Goal: Task Accomplishment & Management: Manage account settings

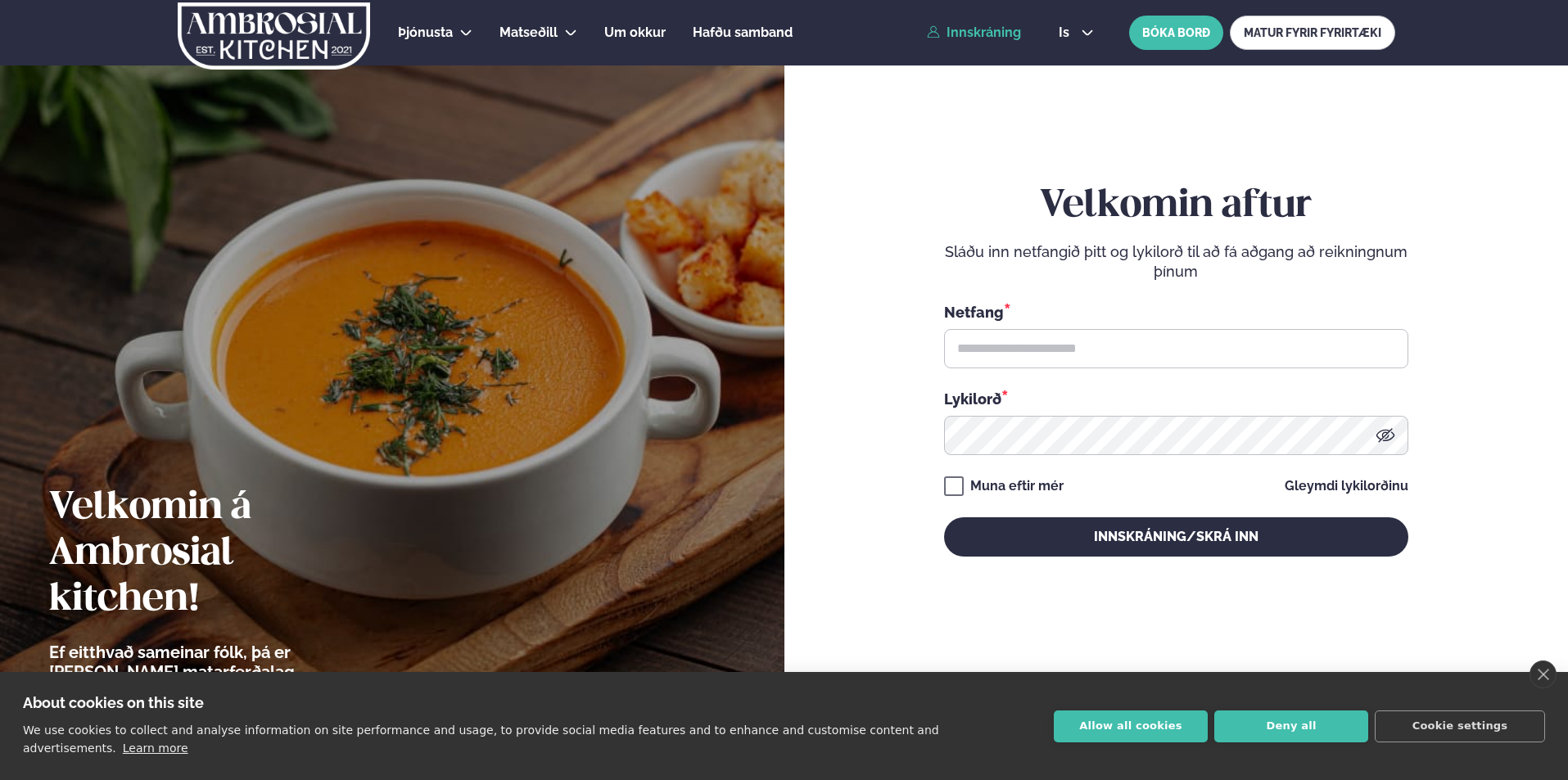
click at [991, 36] on link "Innskráning" at bounding box center [974, 33] width 94 height 15
click at [1041, 352] on input "text" at bounding box center [1176, 349] width 465 height 40
type input "**********"
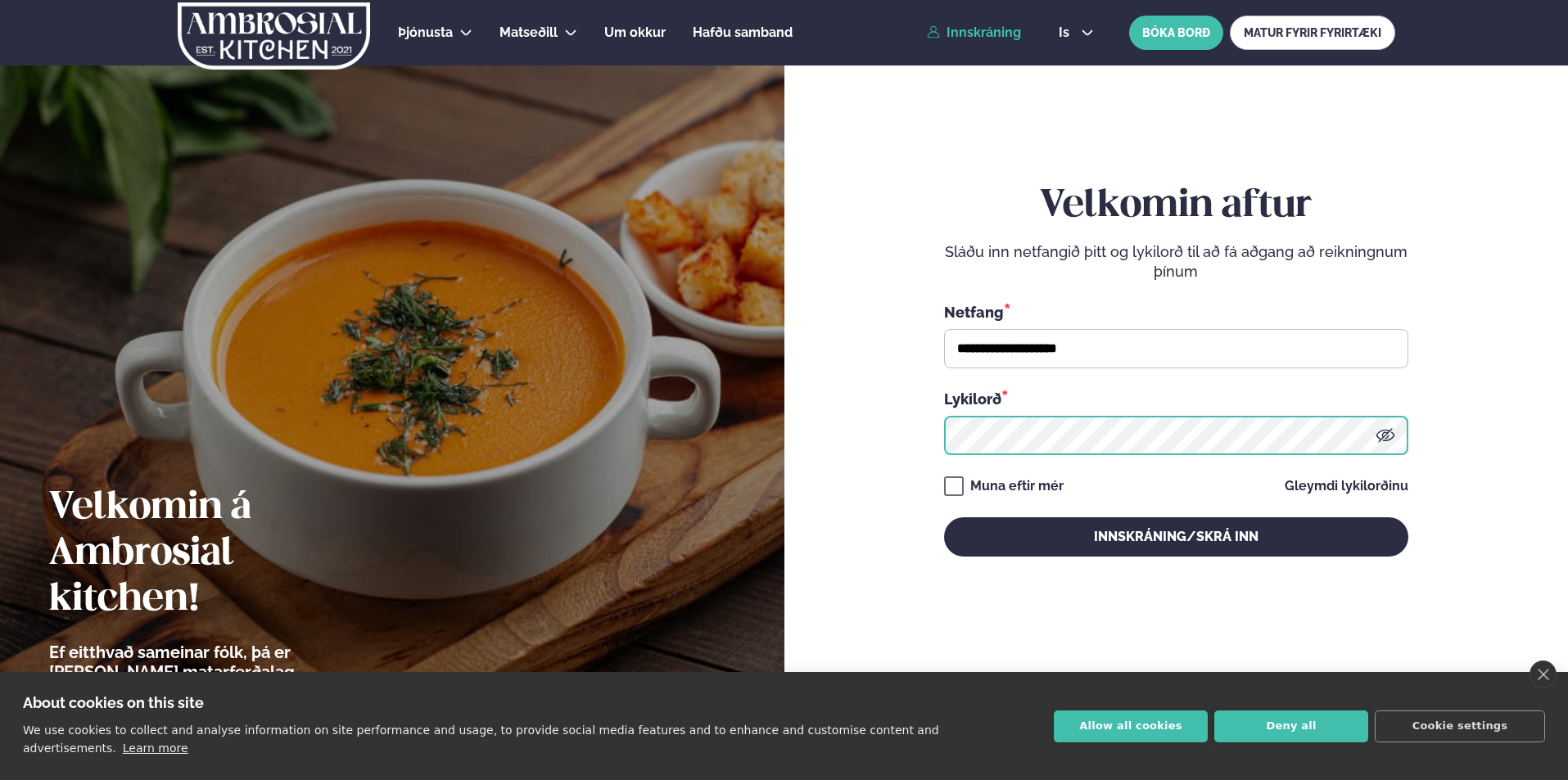
click at [944, 517] on button "Innskráning/Skrá inn" at bounding box center [1176, 537] width 465 height 40
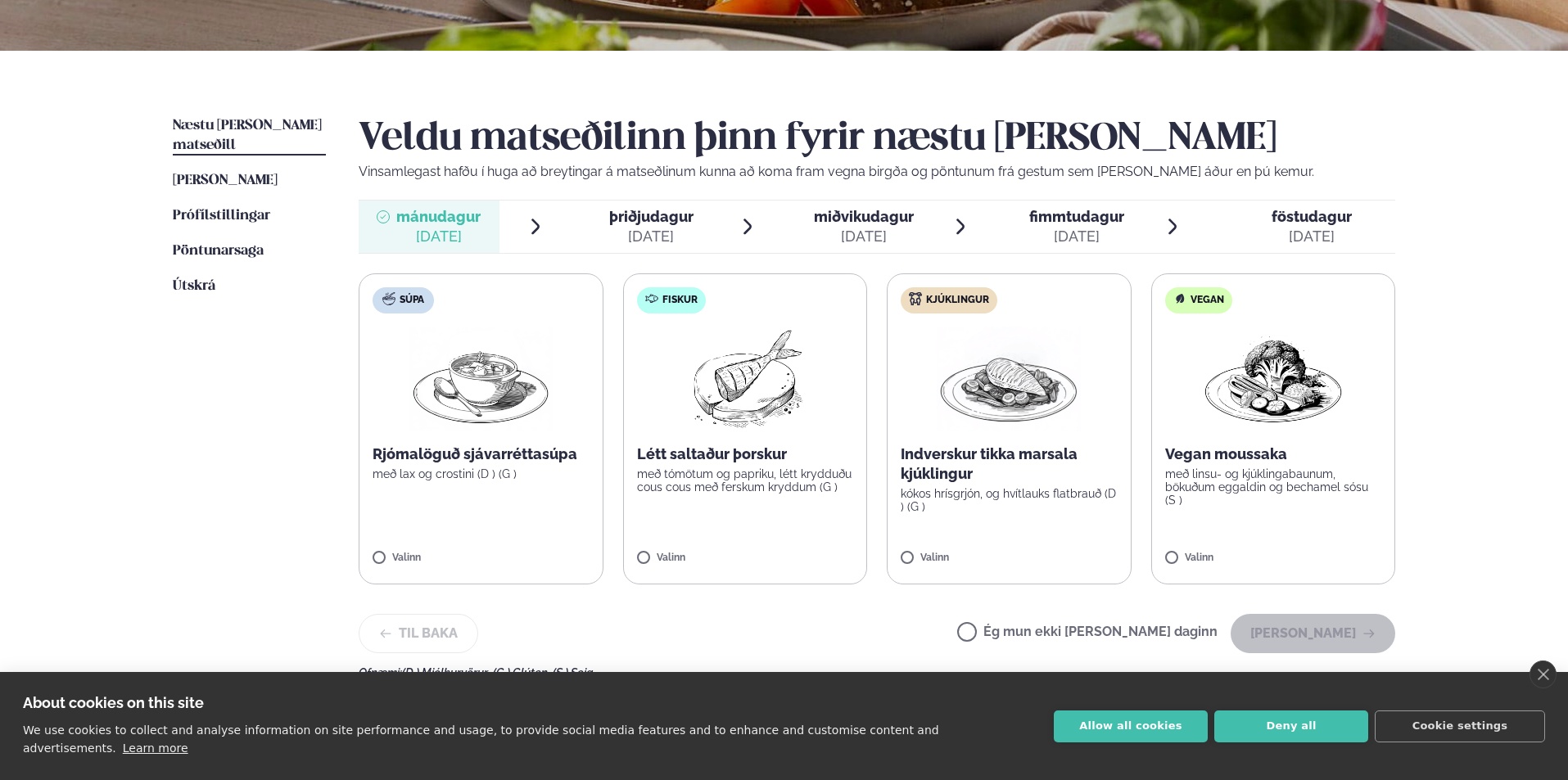
scroll to position [312, 0]
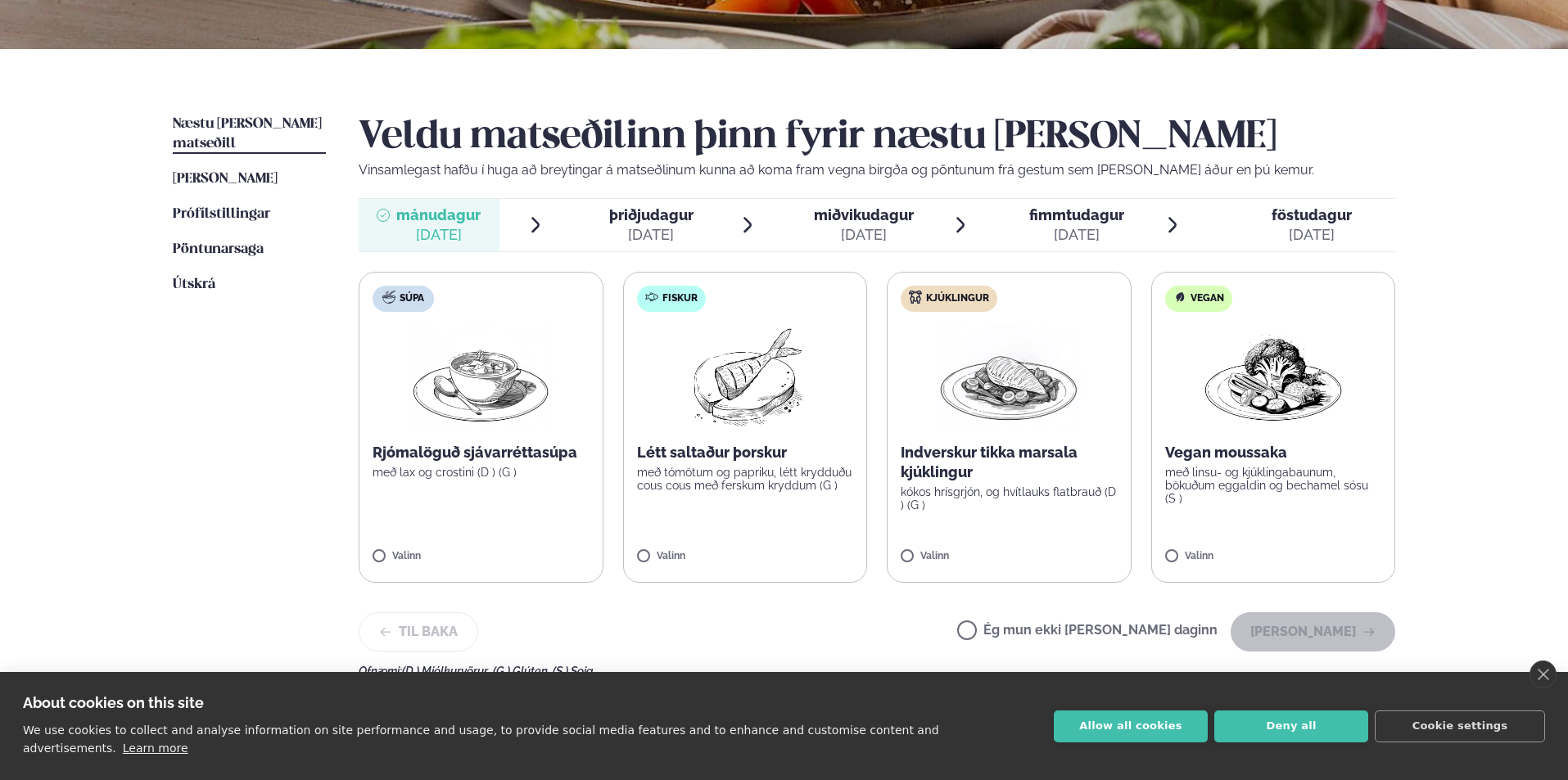
click at [651, 199] on span "þriðjudagur þri. [DATE]" at bounding box center [641, 225] width 141 height 52
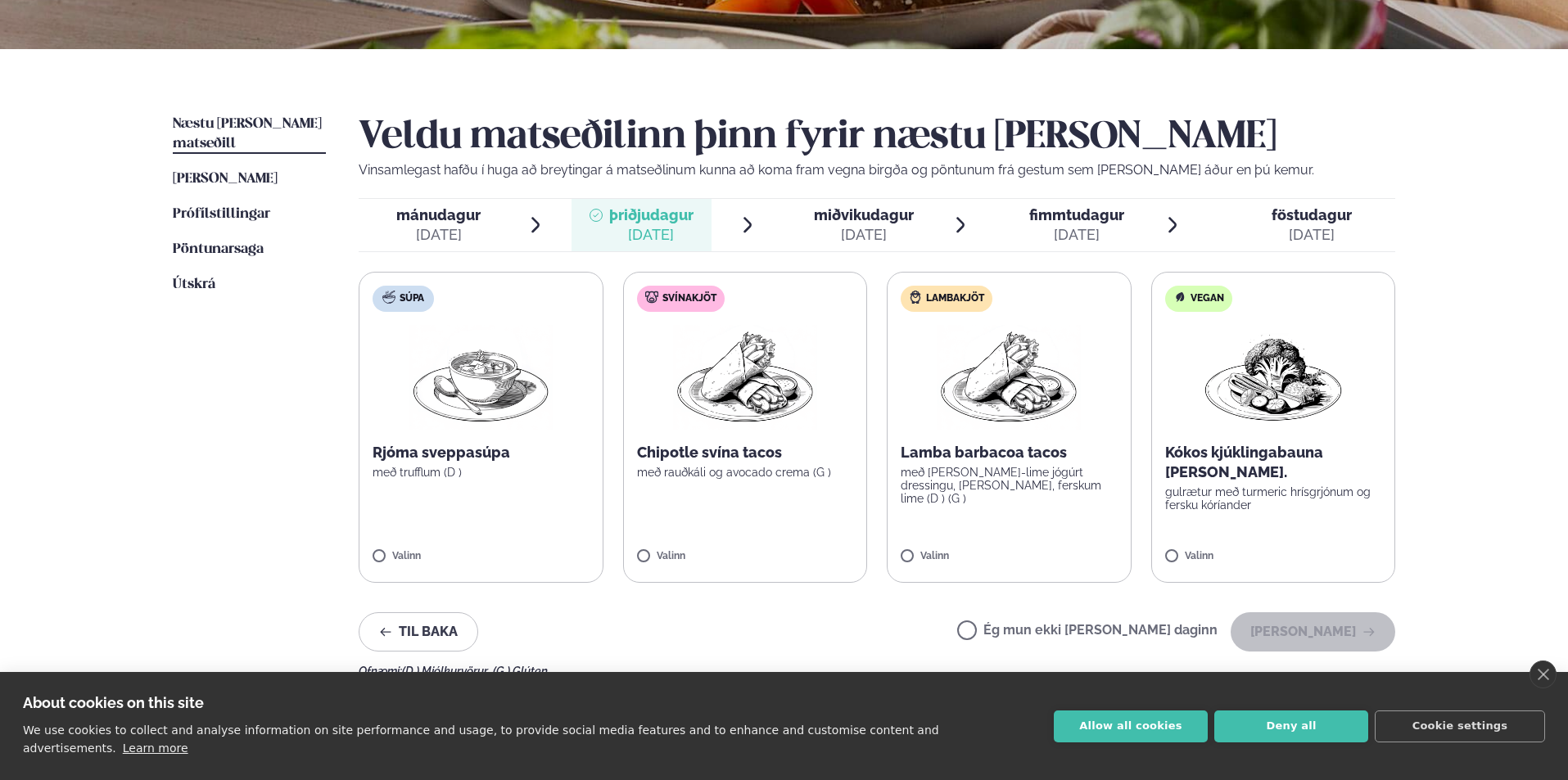
click at [870, 220] on span "miðvikudagur" at bounding box center [864, 215] width 100 height 17
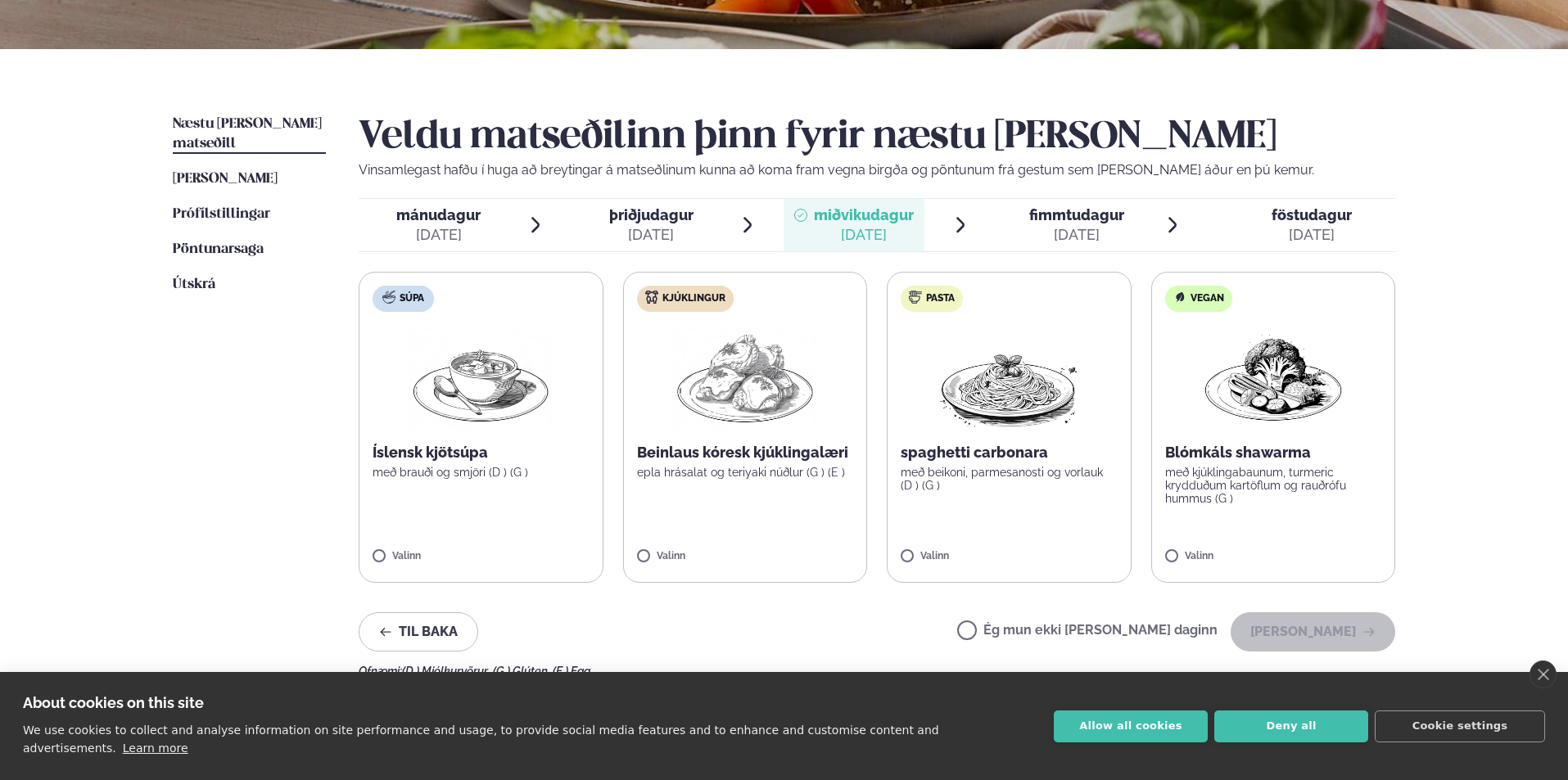
click at [1060, 222] on span "fimmtudagur" at bounding box center [1076, 215] width 95 height 17
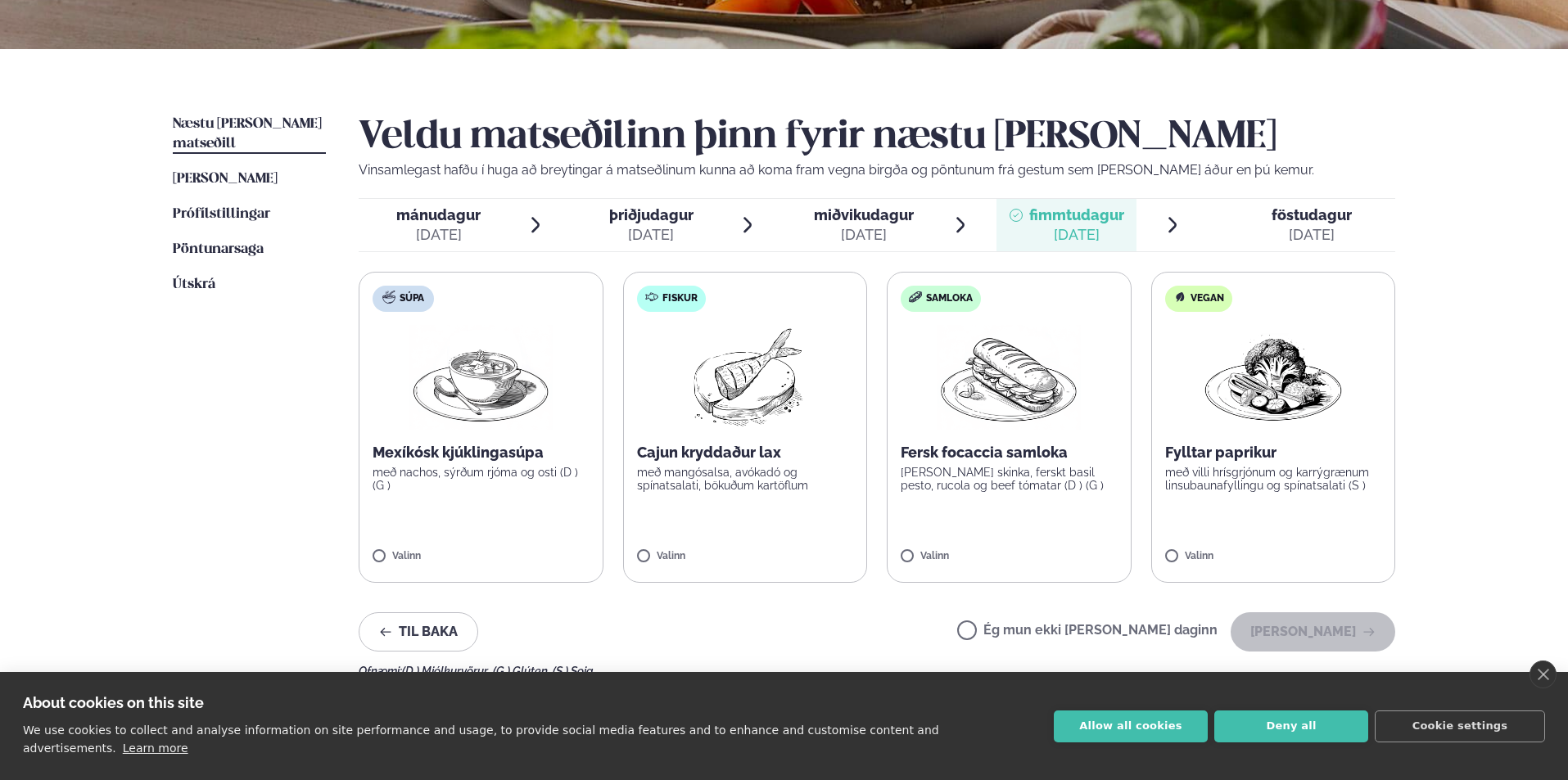
click at [1268, 226] on span "föstudagur fös. [DATE]" at bounding box center [1302, 225] width 187 height 52
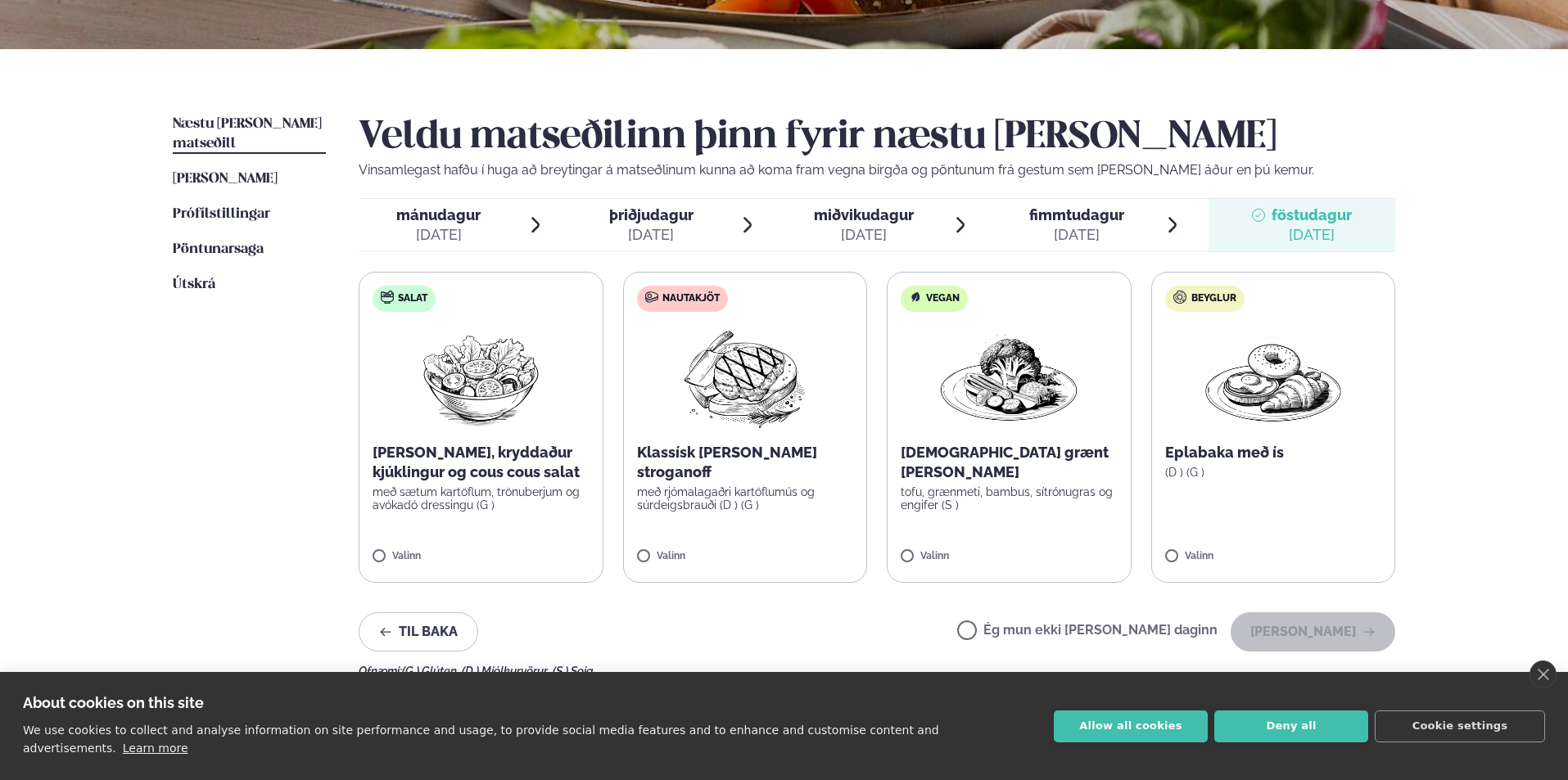
click at [1068, 232] on div "[DATE]" at bounding box center [1076, 235] width 95 height 20
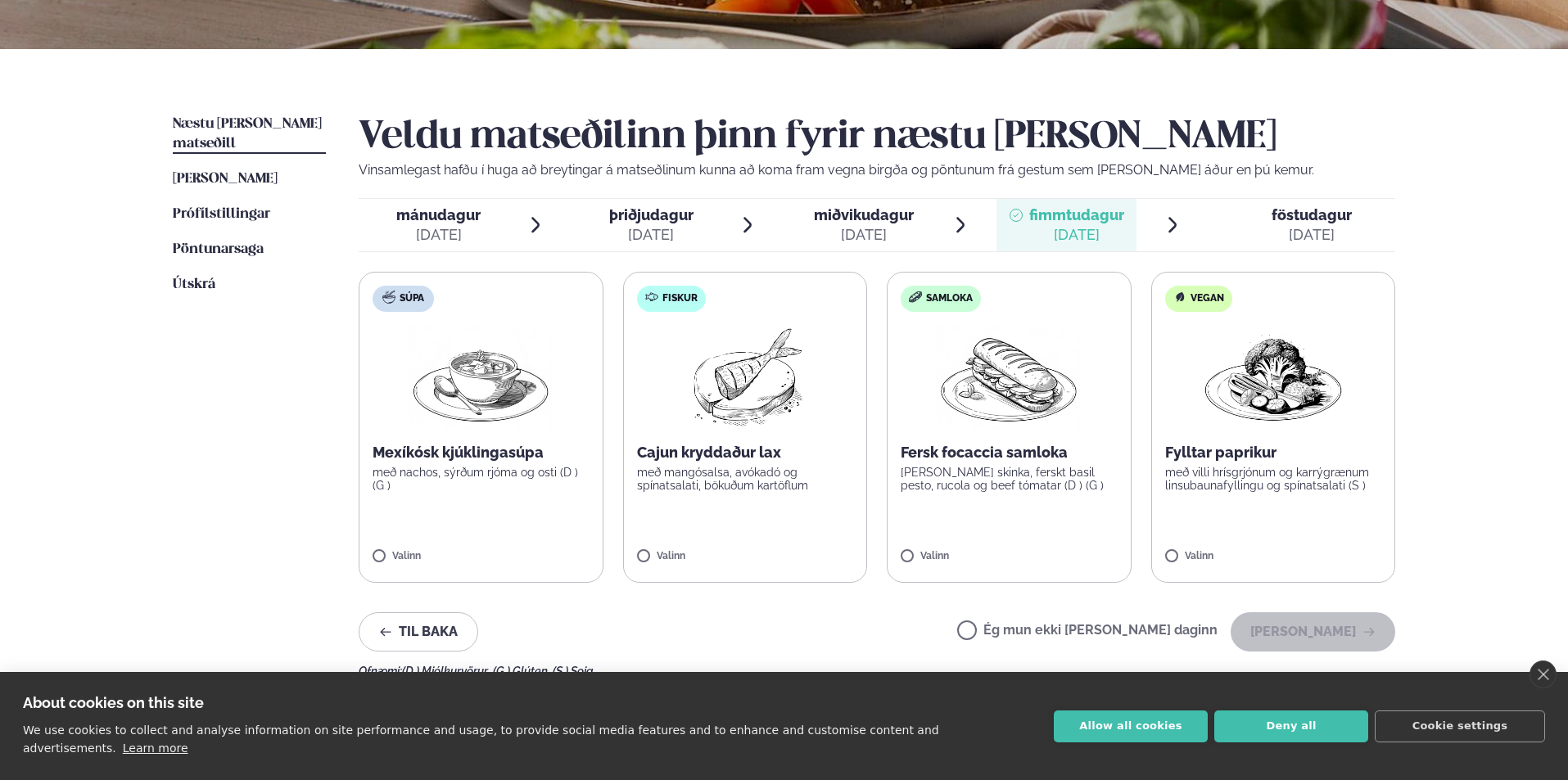
click at [887, 214] on span "miðvikudagur" at bounding box center [864, 215] width 100 height 17
